Goal: Task Accomplishment & Management: Complete application form

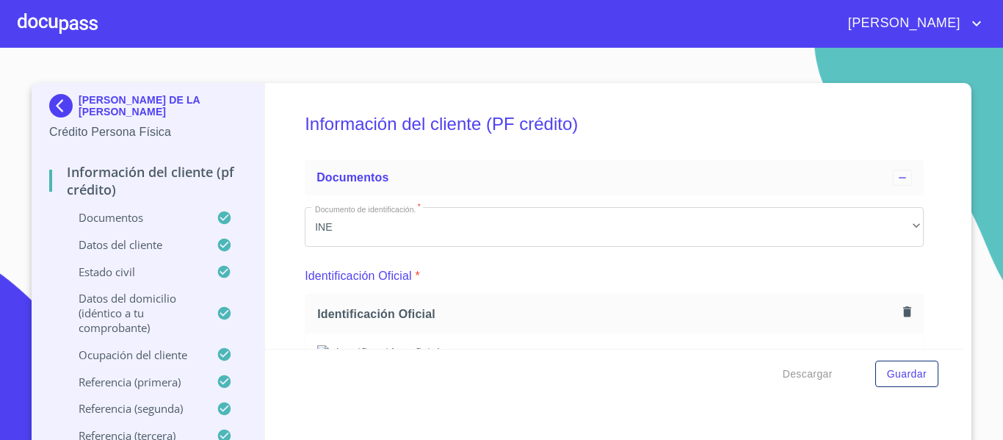
click at [68, 28] on div at bounding box center [58, 23] width 80 height 47
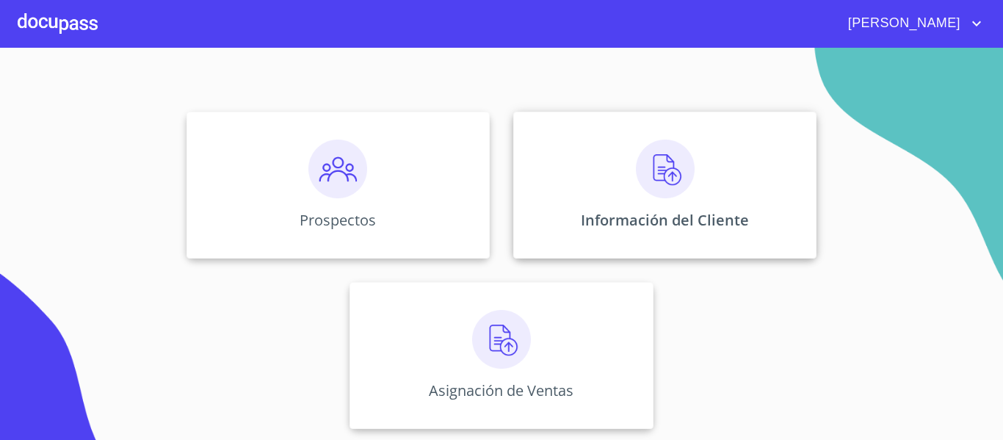
scroll to position [128, 0]
click at [329, 184] on img at bounding box center [338, 168] width 59 height 59
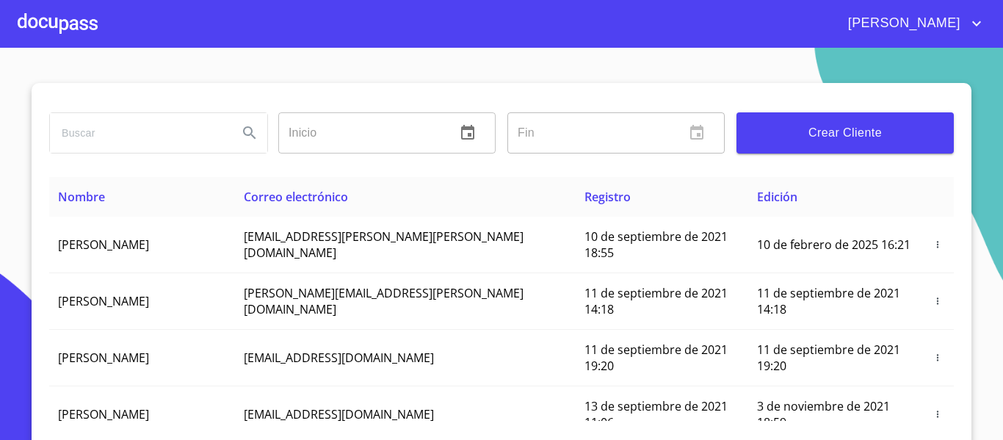
click at [84, 21] on div at bounding box center [58, 23] width 80 height 47
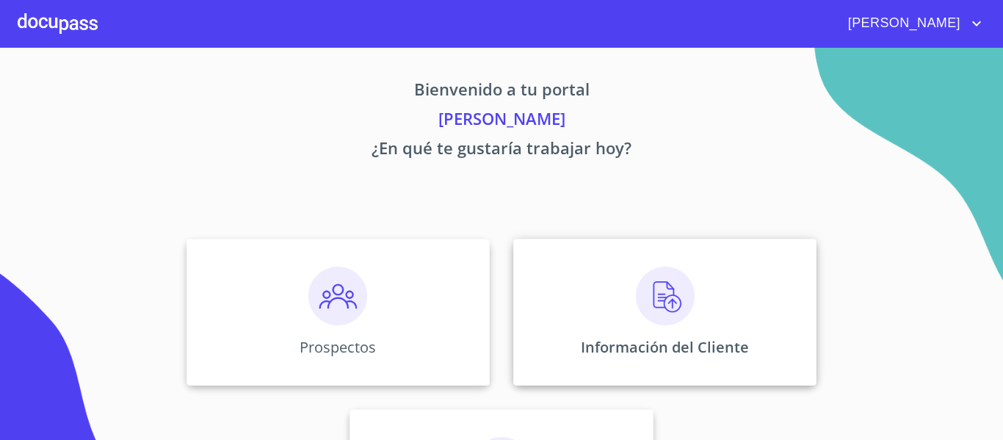
click at [663, 294] on img at bounding box center [665, 296] width 59 height 59
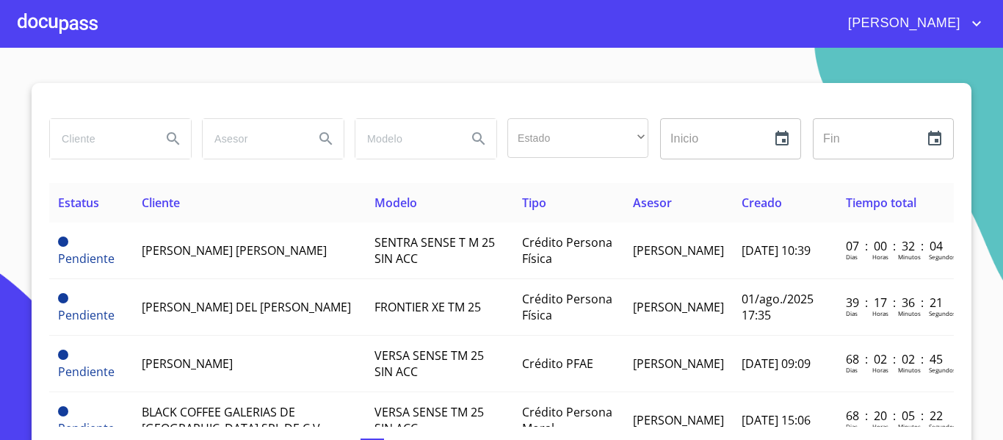
click at [59, 150] on input "search" at bounding box center [100, 139] width 100 height 40
type input "[PERSON_NAME] [PERSON_NAME]"
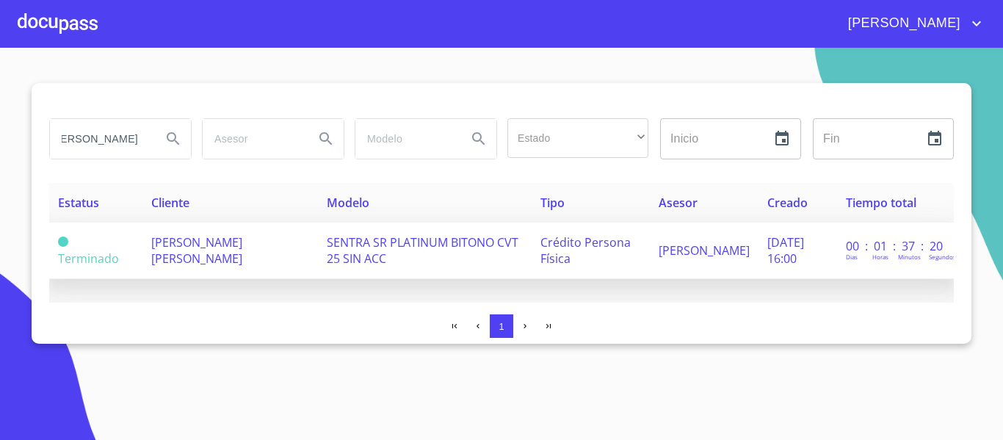
click at [233, 250] on span "[PERSON_NAME] [PERSON_NAME]" at bounding box center [196, 250] width 91 height 32
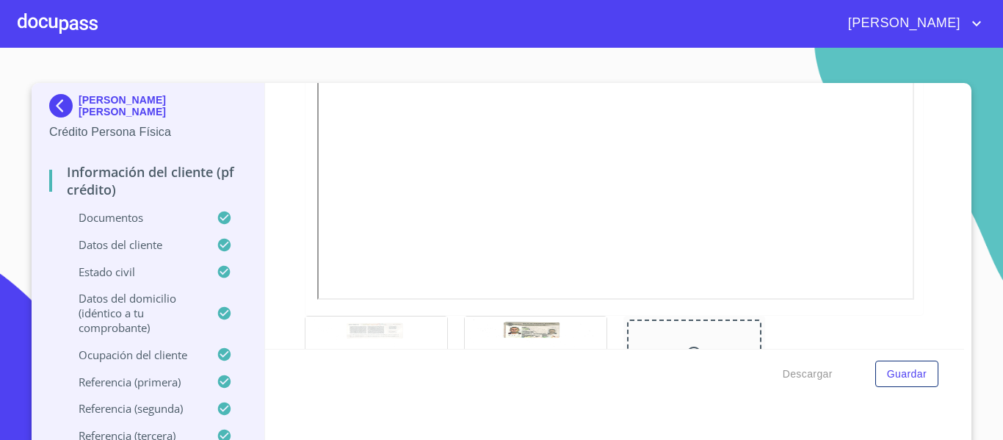
scroll to position [512, 0]
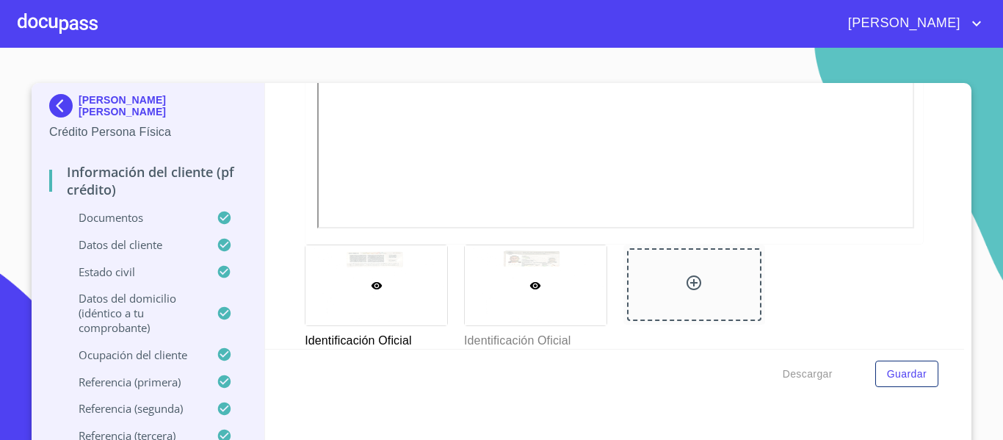
click at [479, 245] on div at bounding box center [536, 285] width 142 height 80
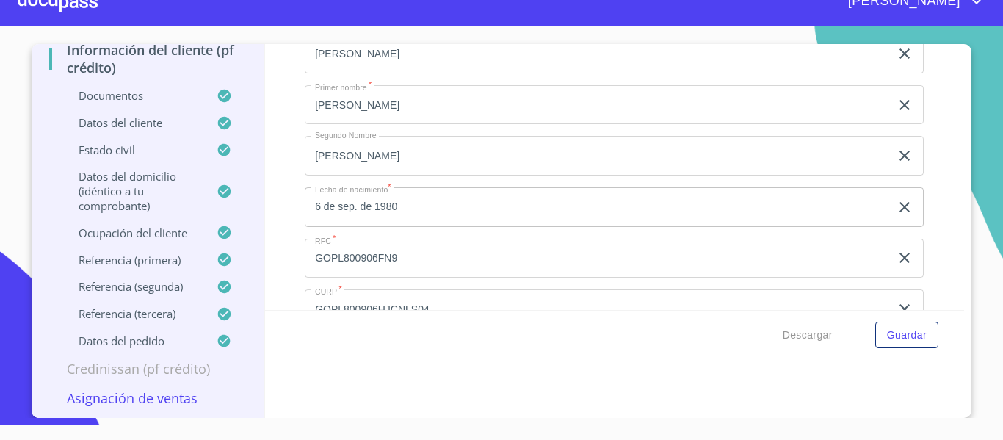
scroll to position [4730, 0]
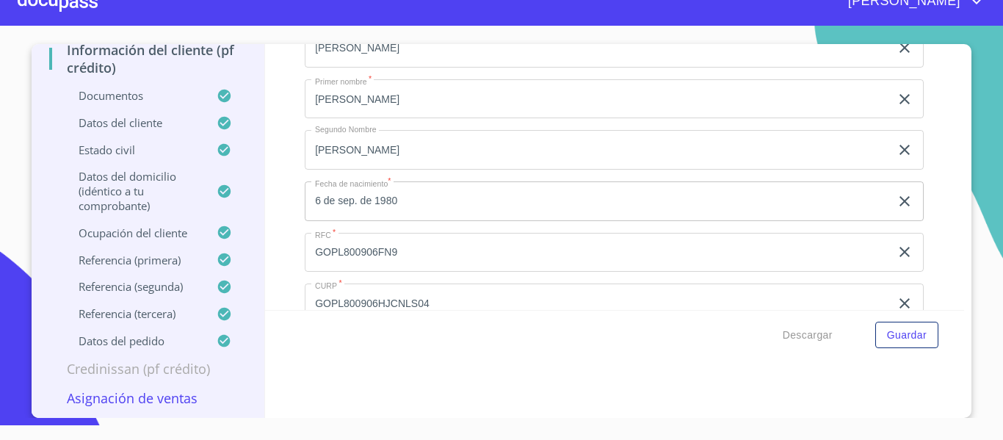
click at [91, 8] on div at bounding box center [58, 1] width 80 height 47
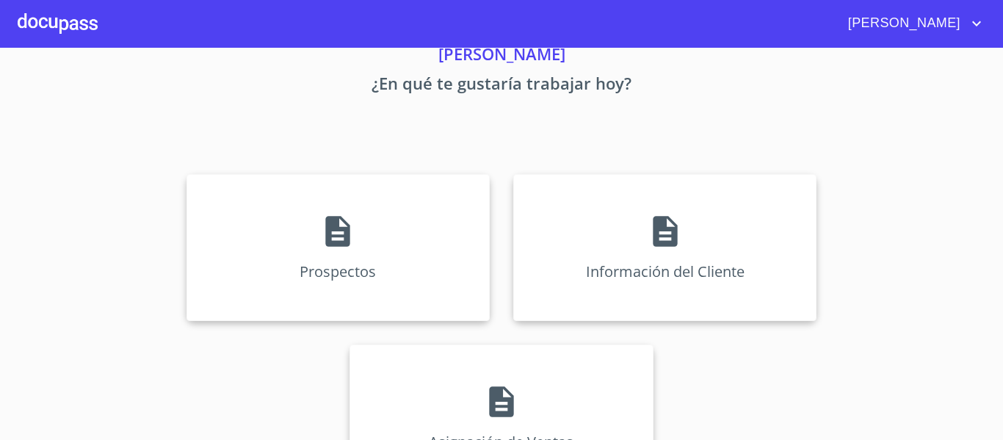
scroll to position [128, 0]
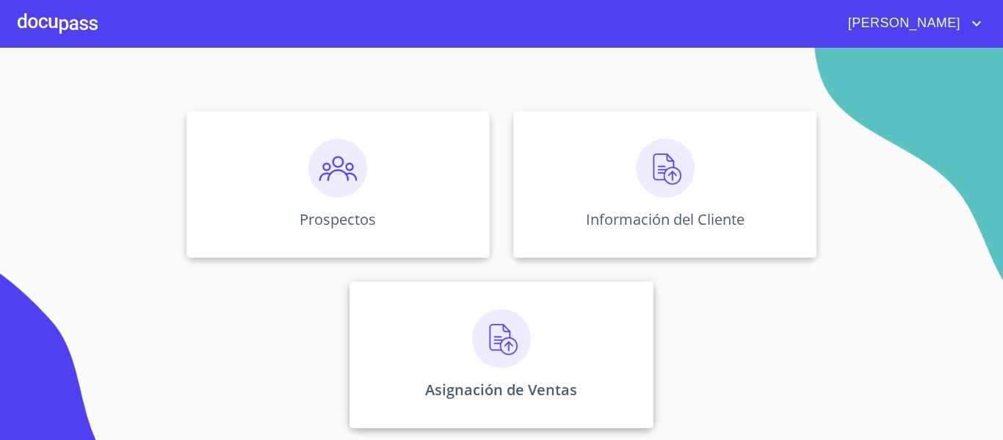
click at [507, 344] on img at bounding box center [501, 338] width 59 height 59
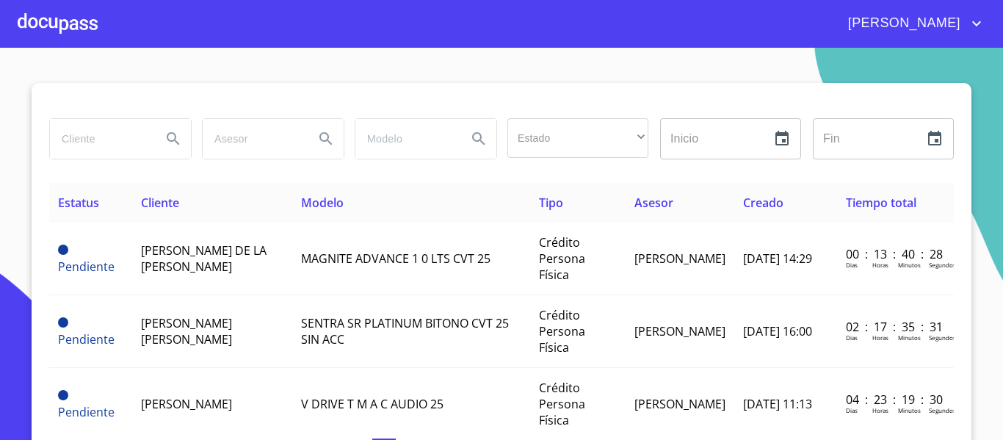
click at [80, 30] on div at bounding box center [58, 23] width 80 height 47
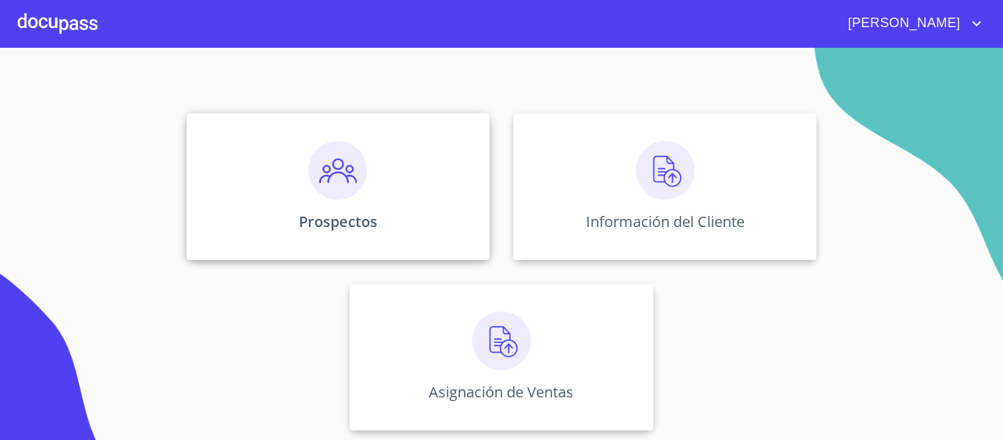
scroll to position [128, 0]
click at [478, 358] on img at bounding box center [501, 338] width 59 height 59
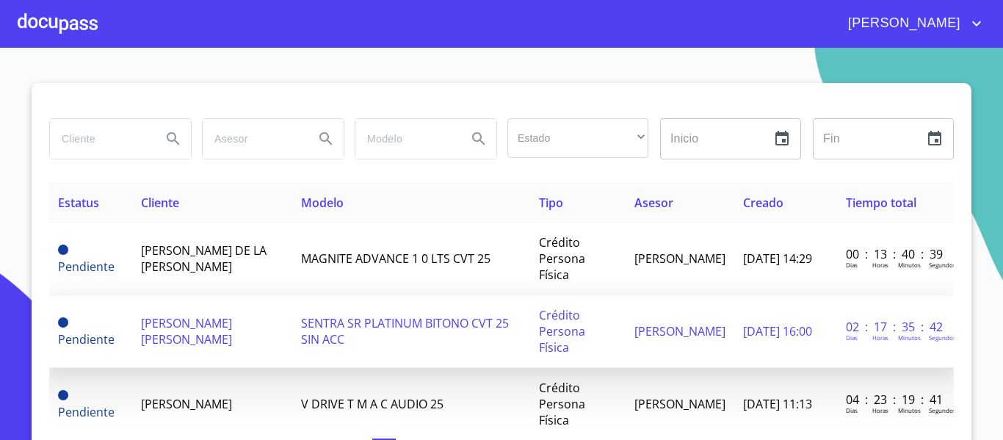
click at [209, 315] on span "[PERSON_NAME] [PERSON_NAME]" at bounding box center [186, 331] width 91 height 32
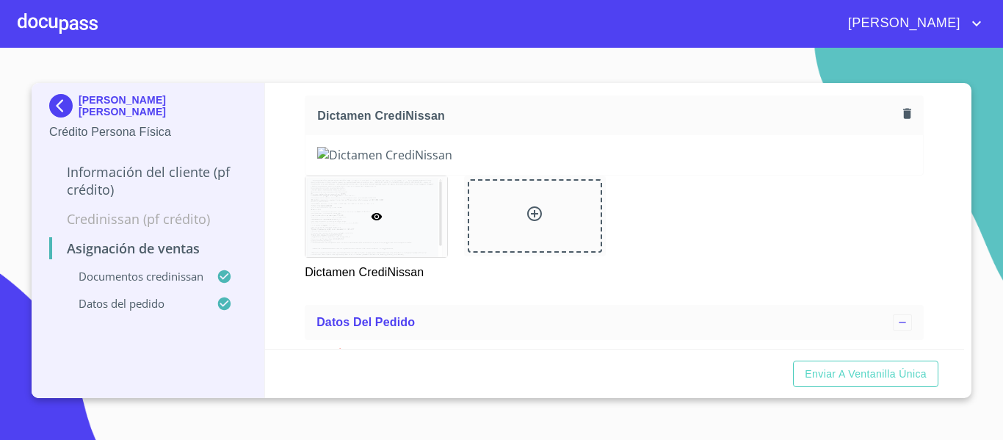
scroll to position [220, 0]
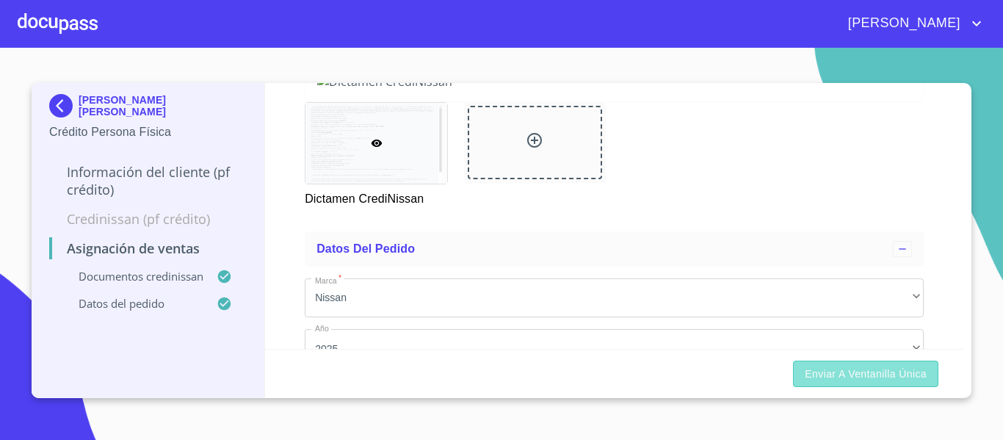
click at [857, 377] on span "Enviar a Ventanilla única" at bounding box center [866, 374] width 122 height 18
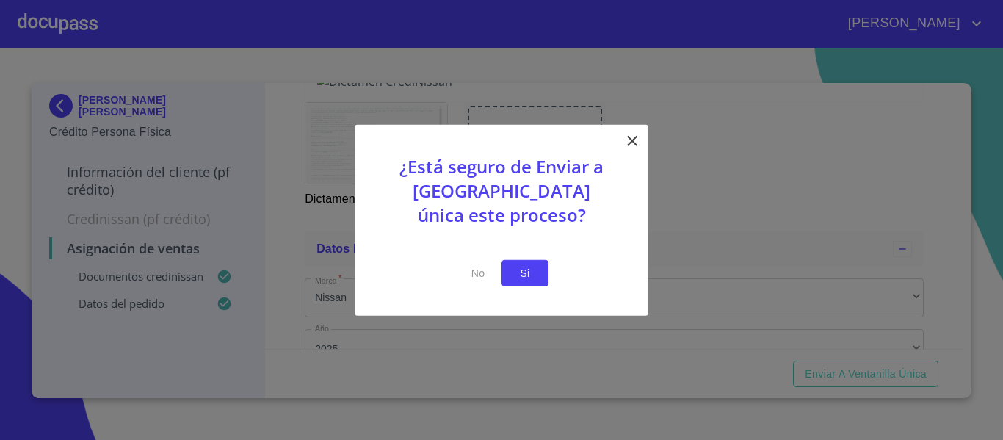
click at [535, 278] on span "Si" at bounding box center [525, 273] width 24 height 18
